Goal: Task Accomplishment & Management: Manage account settings

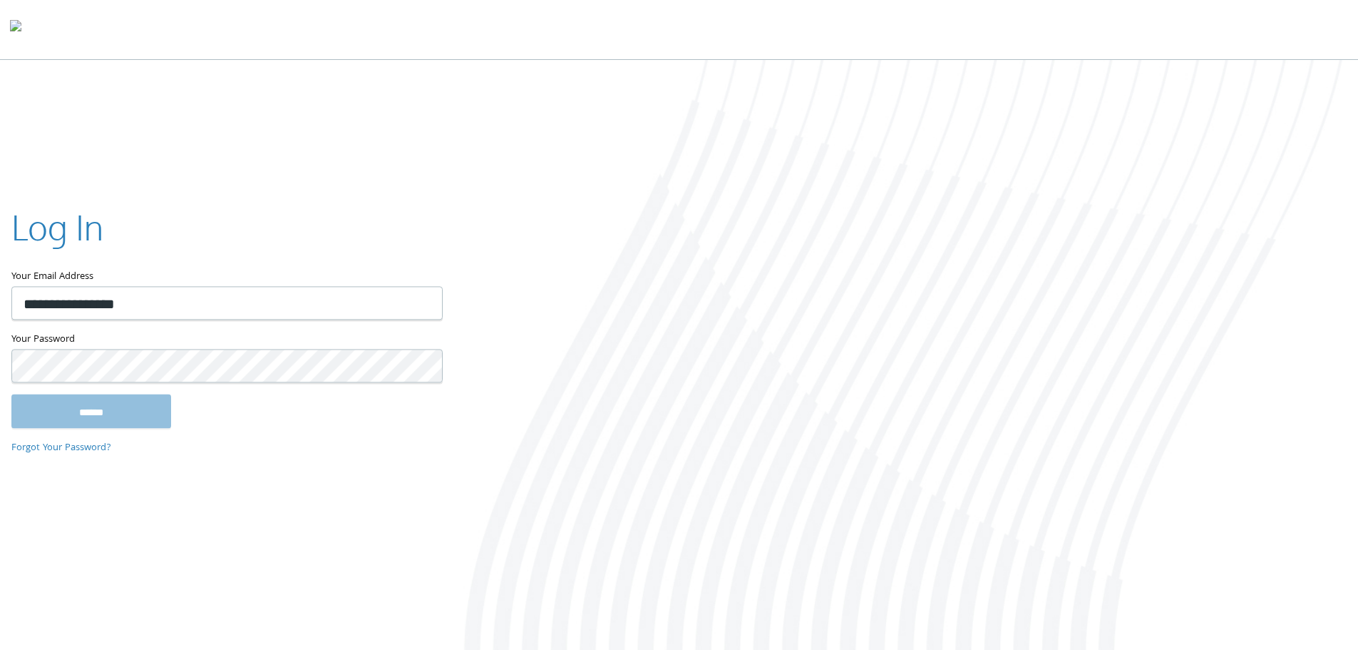
type input "**********"
click at [11, 394] on input "******" at bounding box center [91, 411] width 160 height 34
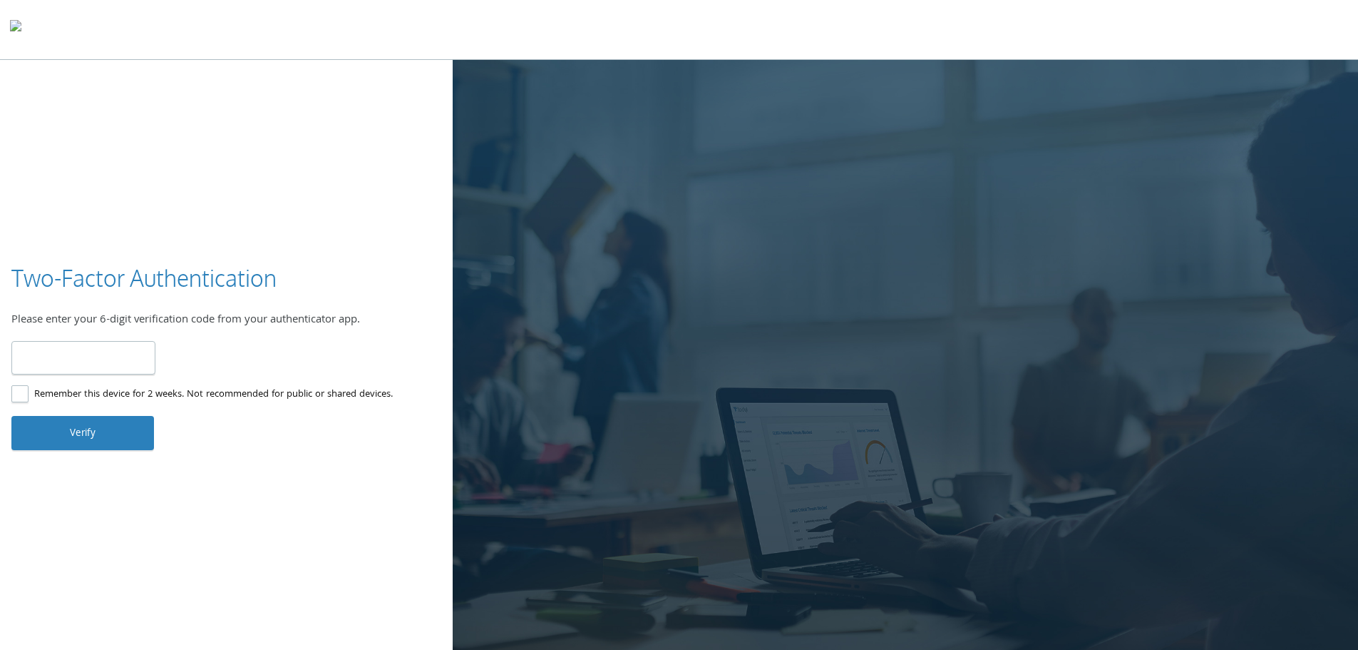
type input "******"
